Goal: Information Seeking & Learning: Learn about a topic

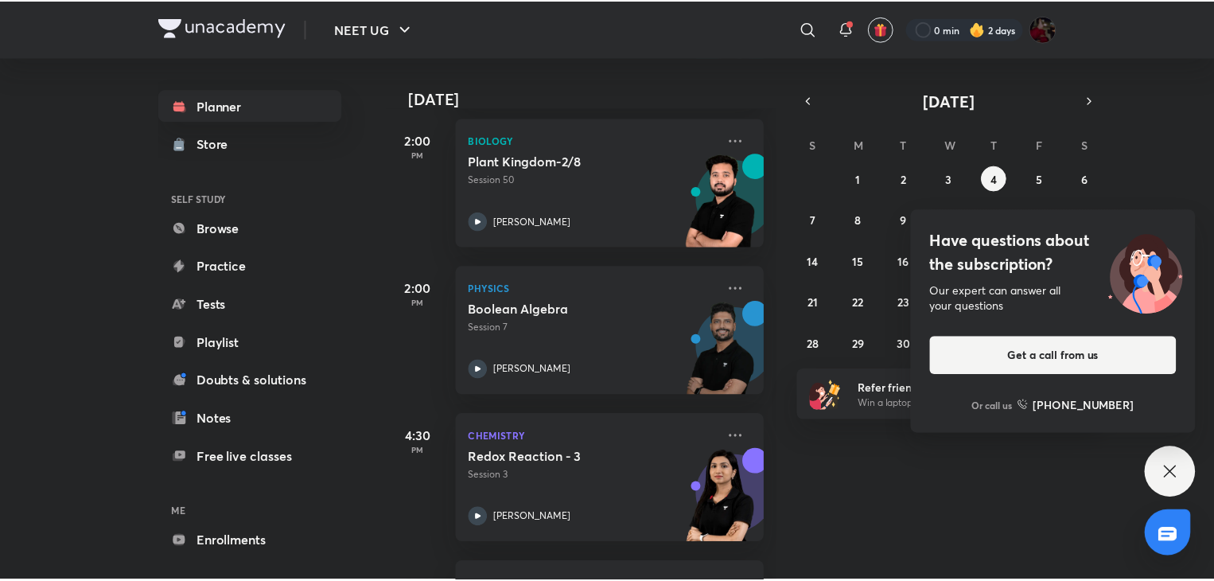
scroll to position [1711, 0]
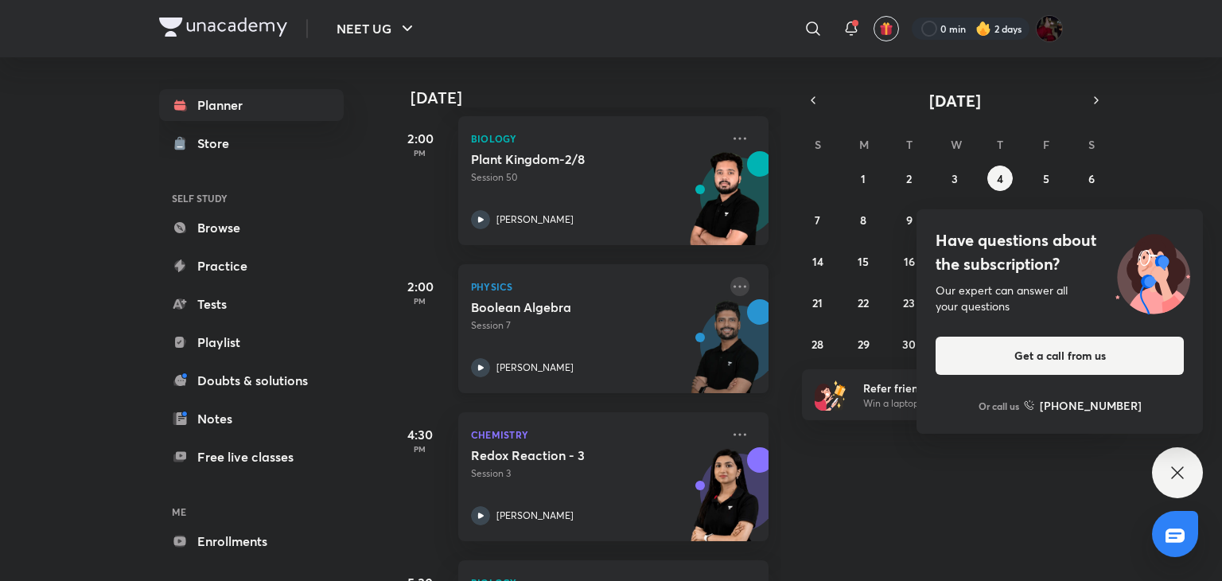
click at [733, 280] on icon at bounding box center [740, 286] width 19 height 19
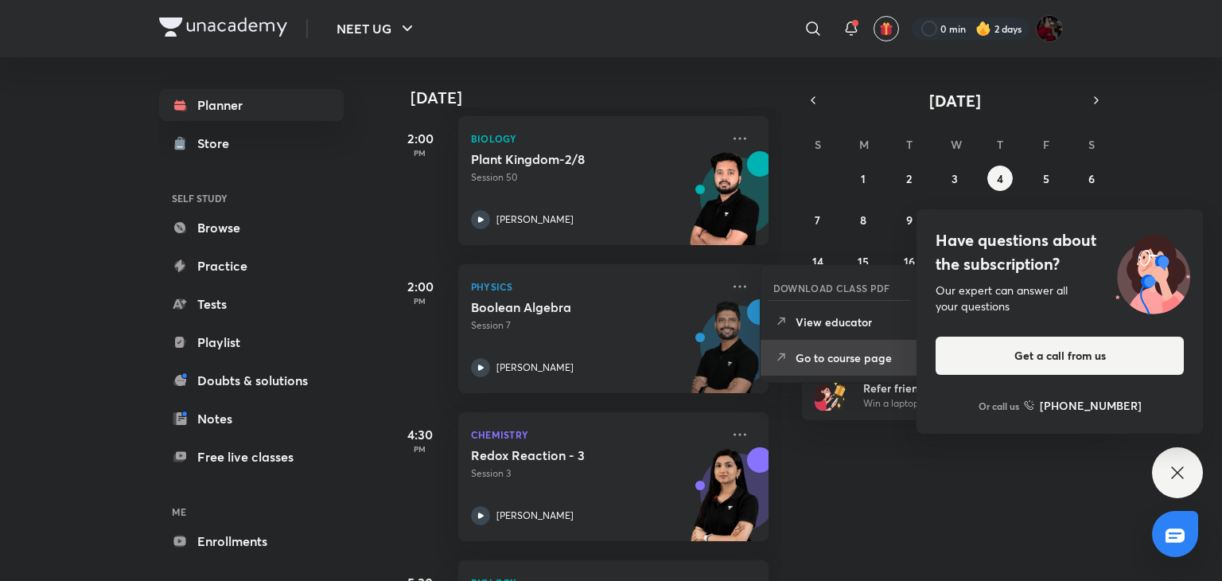
click at [802, 359] on p "Go to course page" at bounding box center [851, 357] width 110 height 17
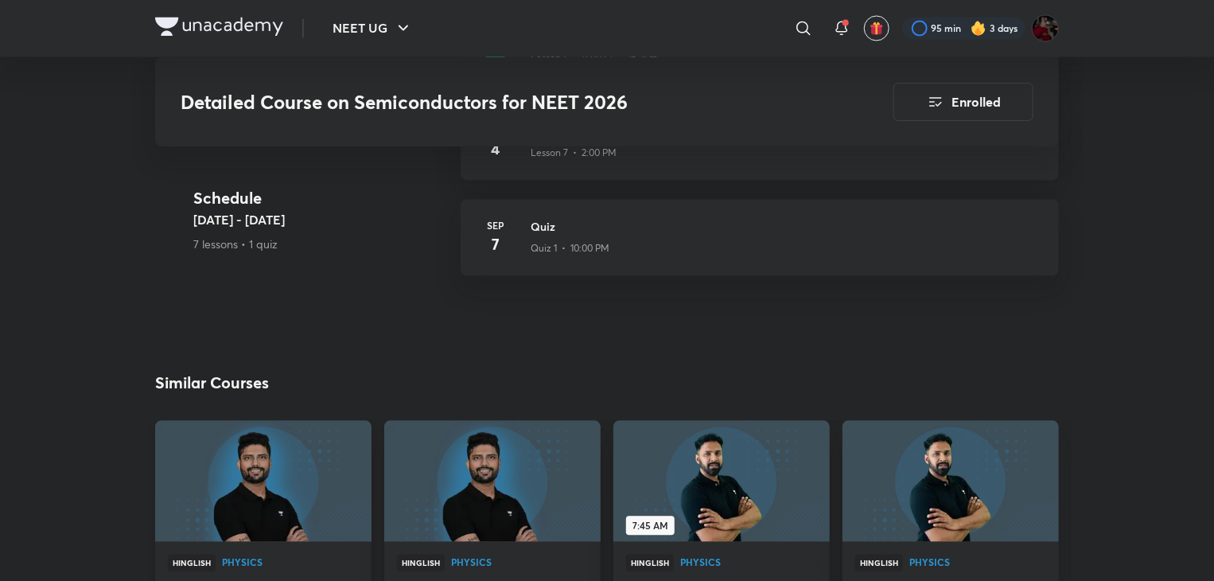
scroll to position [1504, 0]
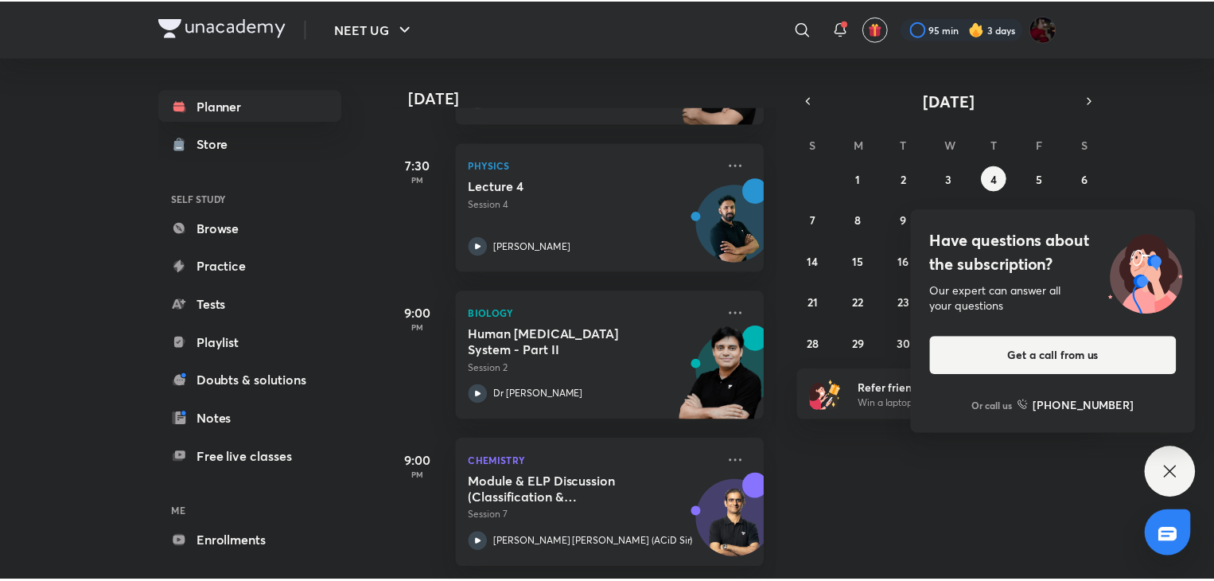
scroll to position [2436, 0]
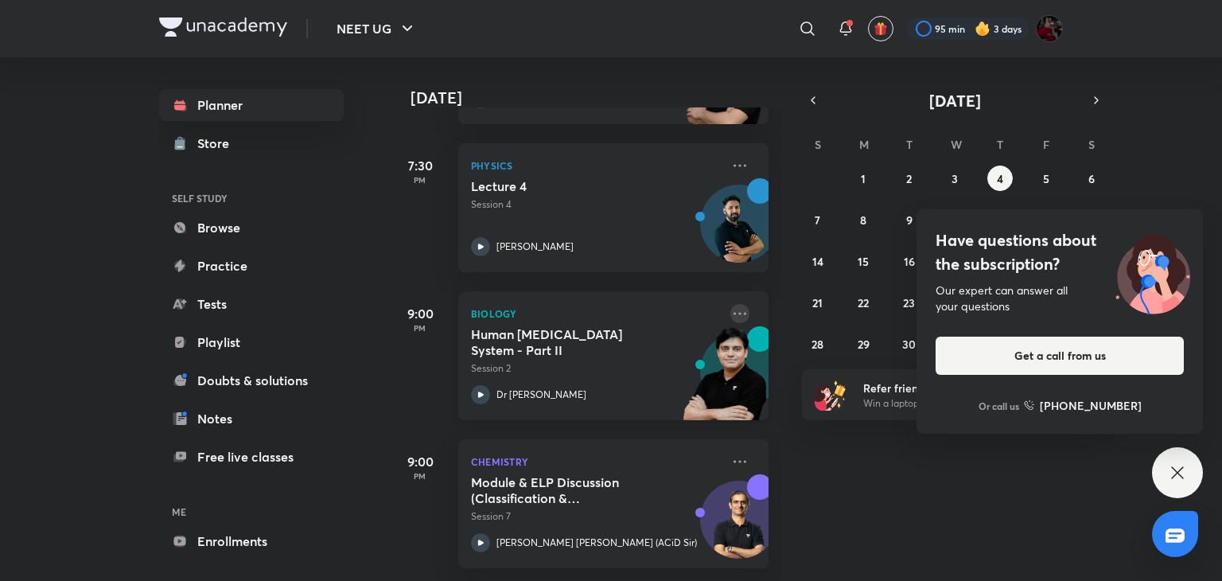
click at [734, 312] on icon at bounding box center [740, 313] width 13 height 2
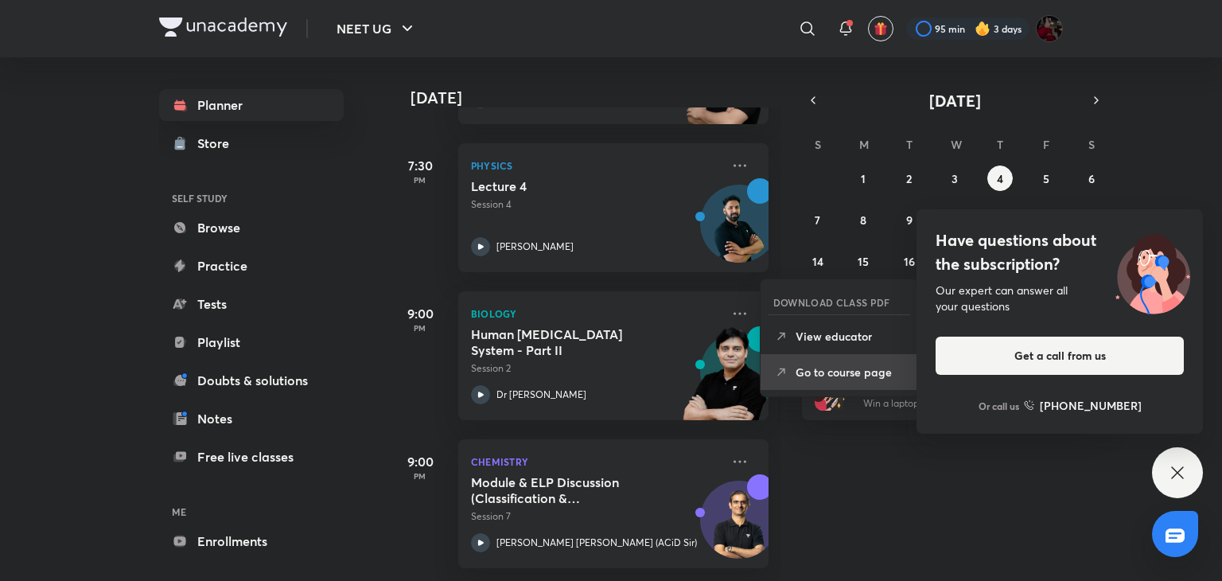
click at [796, 367] on p "Go to course page" at bounding box center [851, 372] width 110 height 17
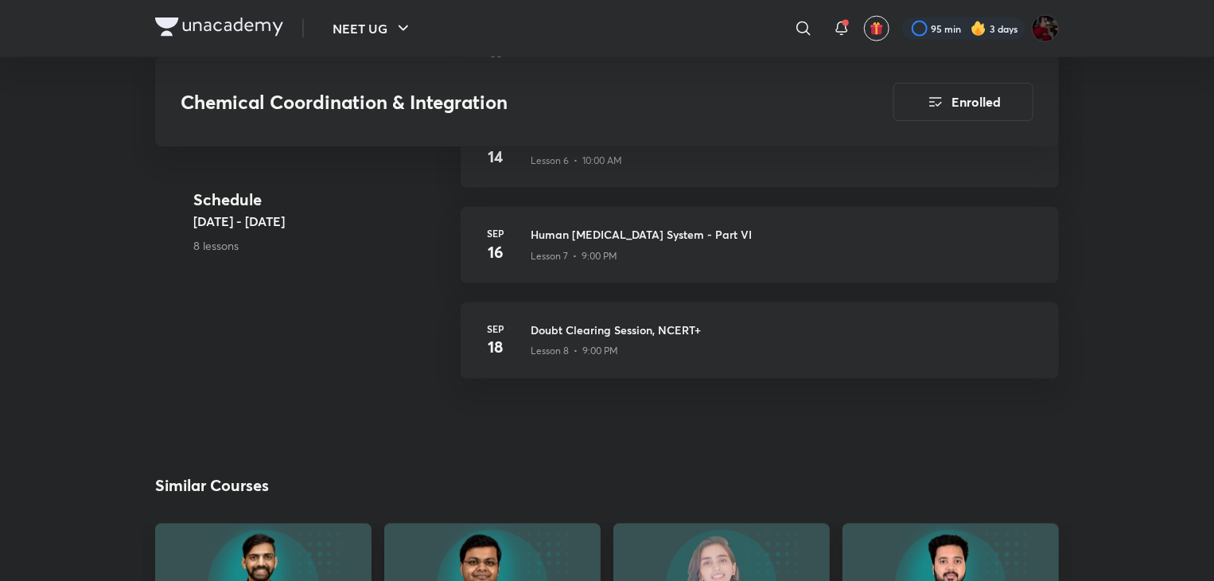
scroll to position [1190, 0]
